Goal: Find specific page/section: Find specific page/section

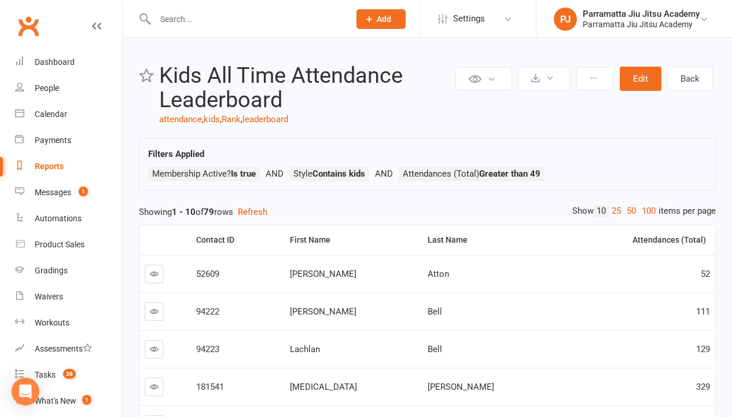
click at [646, 211] on link "100" at bounding box center [649, 211] width 20 height 12
click at [0, 0] on div "Loading" at bounding box center [0, 0] width 0 height 0
